Goal: Obtain resource: Download file/media

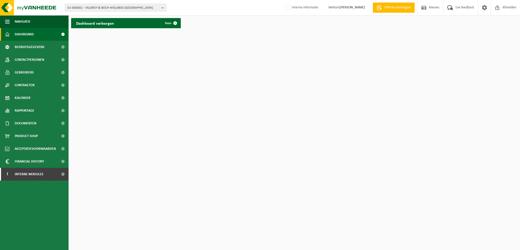
click at [162, 7] on b "button" at bounding box center [164, 7] width 5 height 7
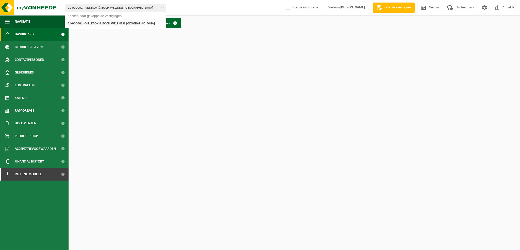
click at [120, 17] on input "text" at bounding box center [115, 16] width 99 height 6
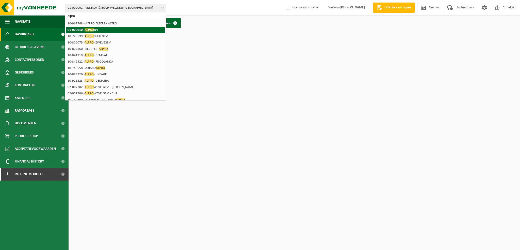
type input "alpro"
click at [109, 27] on li "01-000010 - ALPRO NV" at bounding box center [115, 30] width 99 height 6
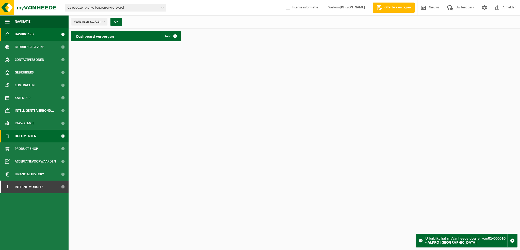
click at [34, 130] on span "Documenten" at bounding box center [26, 136] width 22 height 13
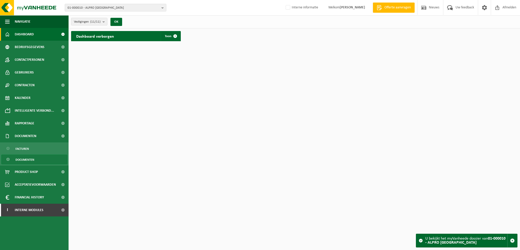
click at [32, 159] on span "Documenten" at bounding box center [24, 160] width 19 height 10
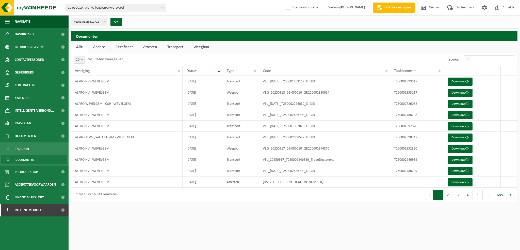
click at [126, 46] on link "Certificaat" at bounding box center [124, 47] width 27 height 12
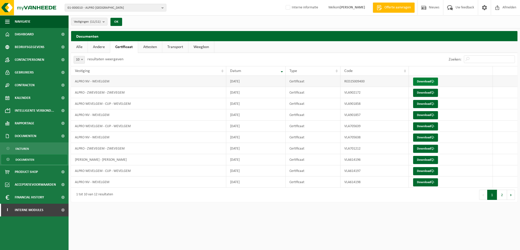
click at [428, 80] on link "Download" at bounding box center [425, 81] width 25 height 8
